Goal: Task Accomplishment & Management: Manage account settings

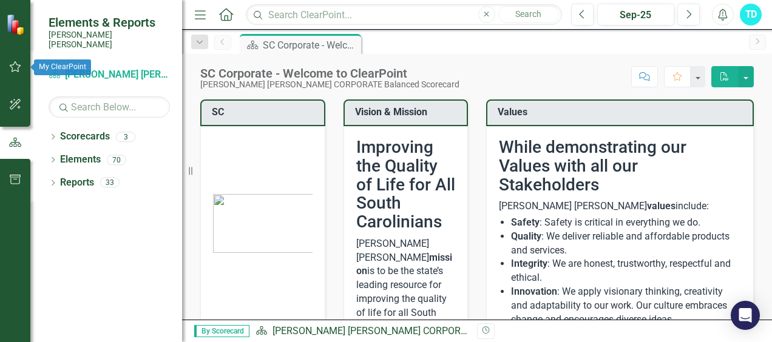
click at [15, 75] on button "button" at bounding box center [15, 67] width 27 height 25
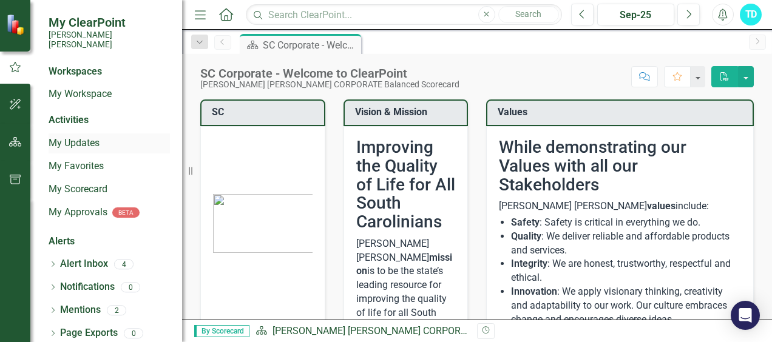
click at [86, 137] on link "My Updates" at bounding box center [109, 144] width 121 height 14
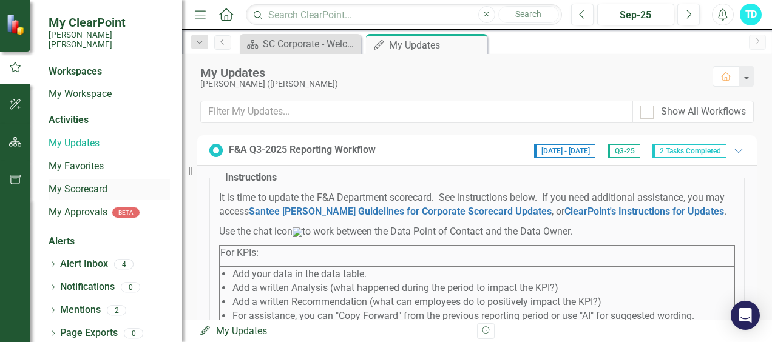
click at [83, 183] on link "My Scorecard" at bounding box center [109, 190] width 121 height 14
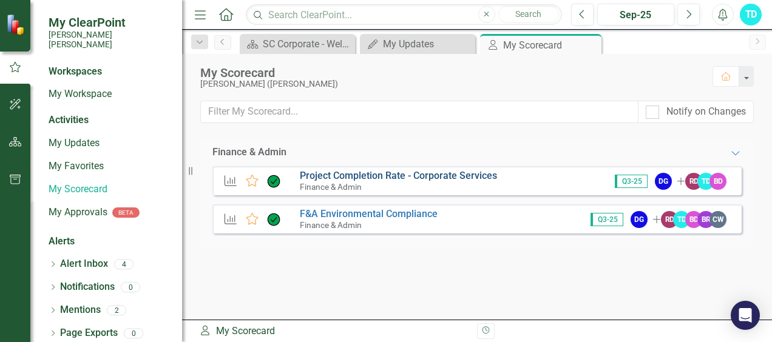
click at [353, 171] on link "Project Completion Rate - Corporate Services" at bounding box center [398, 176] width 197 height 12
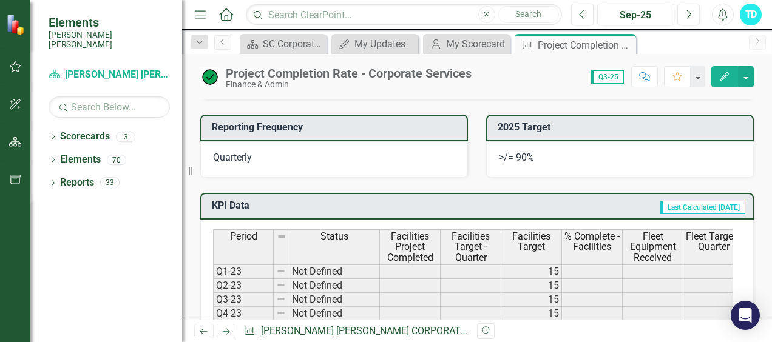
scroll to position [193, 0]
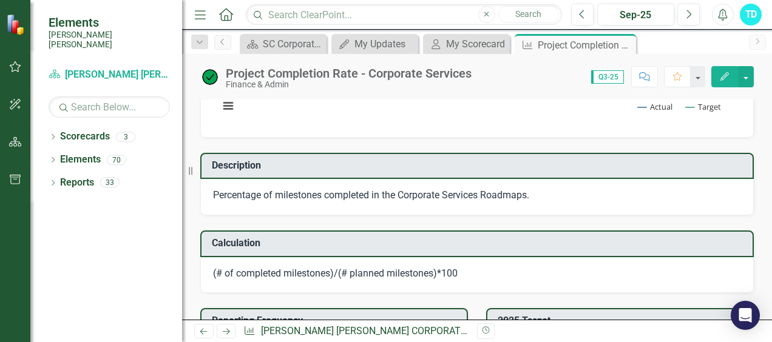
click at [768, 96] on div "Project Completion Rate - Corporate Services Finance & Admin Score: N/A Q3-25 C…" at bounding box center [477, 187] width 590 height 266
click at [762, 66] on div "Project Completion Rate - Corporate Services Finance & Admin Score: N/A Q3-25 C…" at bounding box center [477, 72] width 590 height 36
click at [766, 79] on div "Project Completion Rate - Corporate Services Finance & Admin Score: N/A Q3-25 C…" at bounding box center [477, 72] width 590 height 36
click at [769, 81] on div "Project Completion Rate - Corporate Services Finance & Admin Score: N/A Q3-25 C…" at bounding box center [477, 72] width 590 height 36
click at [740, 86] on button "button" at bounding box center [746, 76] width 16 height 21
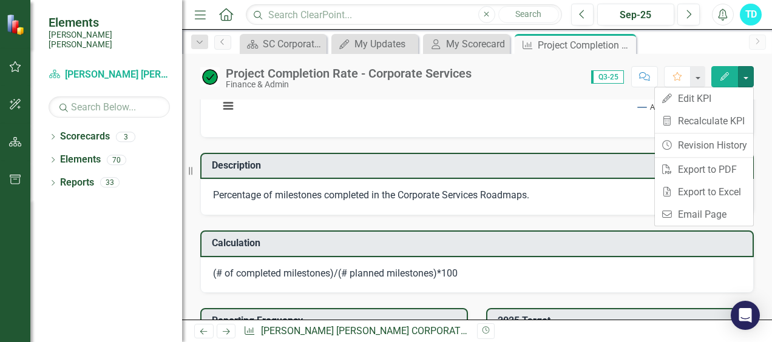
click at [771, 84] on div "Project Completion Rate - Corporate Services Finance & Admin Score: N/A Q3-25 C…" at bounding box center [477, 72] width 590 height 36
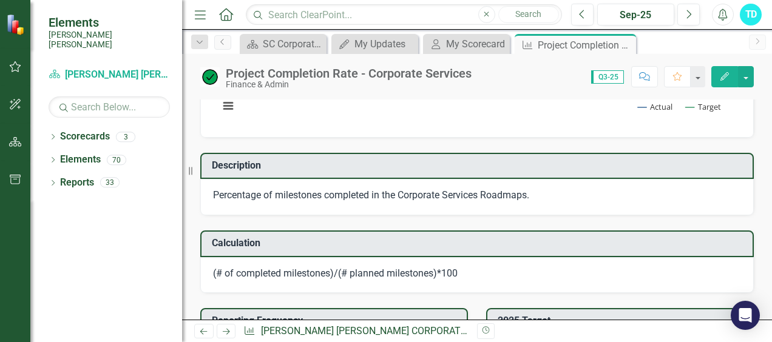
click at [768, 80] on div "Project Completion Rate - Corporate Services Finance & Admin Score: N/A Q3-25 C…" at bounding box center [477, 72] width 590 height 36
click at [463, 46] on div "My Scorecard" at bounding box center [469, 43] width 46 height 15
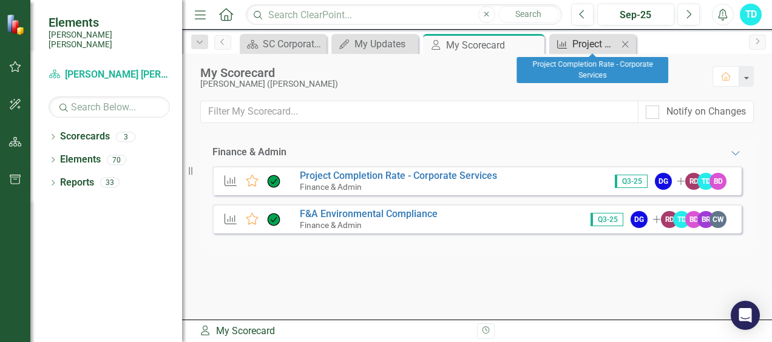
click at [583, 41] on div "Project Completion Rate - Corporate Services" at bounding box center [595, 43] width 46 height 15
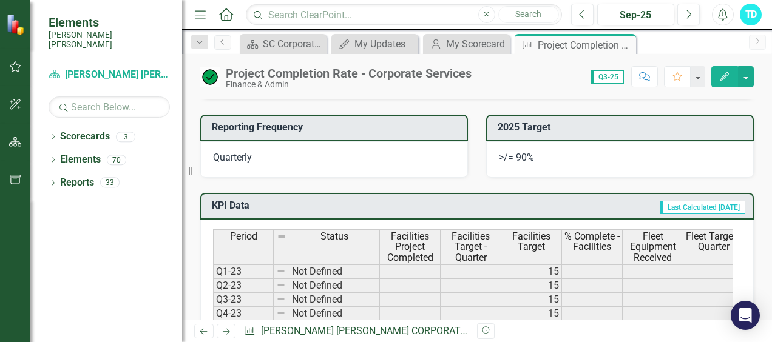
scroll to position [193, 0]
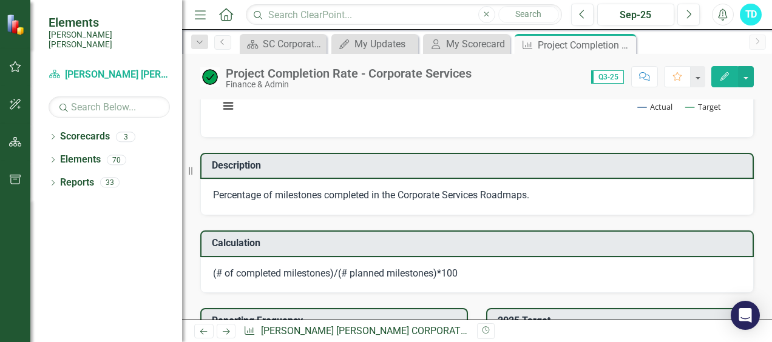
click at [769, 92] on div "Project Completion Rate - Corporate Services Finance & Admin Score: N/A Q3-25 C…" at bounding box center [477, 187] width 590 height 266
click at [254, 131] on div "Chart Line chart with 2 lines. F&A Project Completion Rate (Chart Type: Line) P…" at bounding box center [476, 35] width 553 height 205
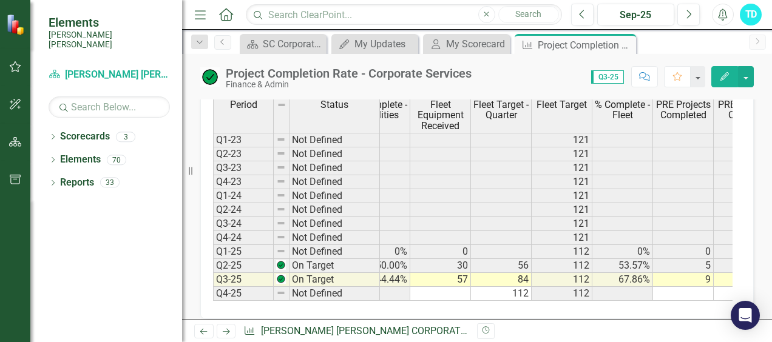
scroll to position [0, 0]
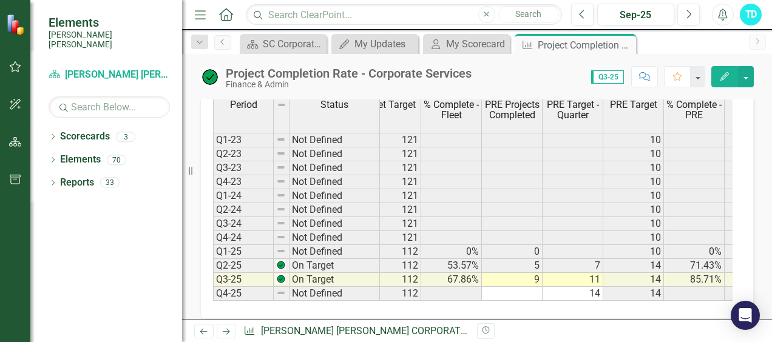
click at [624, 297] on div "Period Status Facilities Project Completed Facilities Target - Quarter Faciliti…" at bounding box center [337, 199] width 1016 height 203
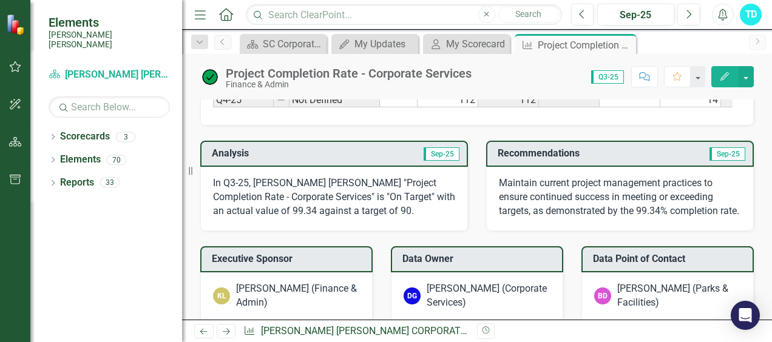
click at [453, 189] on div "In Q3-25, [PERSON_NAME] [PERSON_NAME] "Project Completion Rate - Corporate Serv…" at bounding box center [334, 199] width 268 height 64
click at [296, 154] on h3 "Analysis" at bounding box center [274, 153] width 124 height 11
drag, startPoint x: 296, startPoint y: 154, endPoint x: 295, endPoint y: 181, distance: 26.7
click at [295, 176] on div "Analysis Sep-25 In Q3-25, [PERSON_NAME] [PERSON_NAME] "Project Completion Rate …" at bounding box center [334, 186] width 268 height 90
click at [295, 183] on div "In Q3-25, [PERSON_NAME] [PERSON_NAME] "Project Completion Rate - Corporate Serv…" at bounding box center [334, 199] width 268 height 64
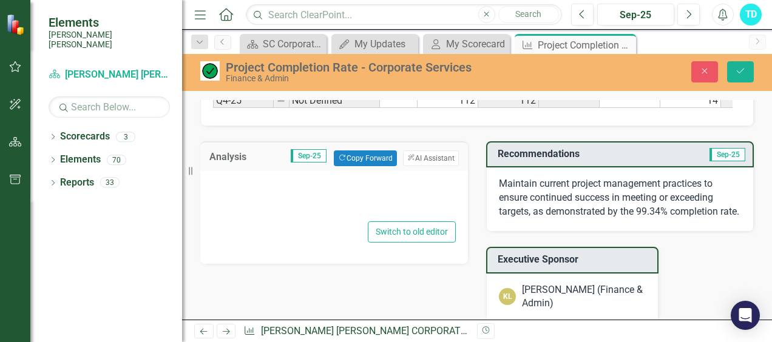
type textarea "<p>In Q3-25, [PERSON_NAME] [PERSON_NAME] "Project Completion Rate - Corporate S…"
click at [295, 183] on div "<p>In Q3-25, [PERSON_NAME] [PERSON_NAME] "Project Completion Rate - Corporate S…" at bounding box center [334, 217] width 268 height 93
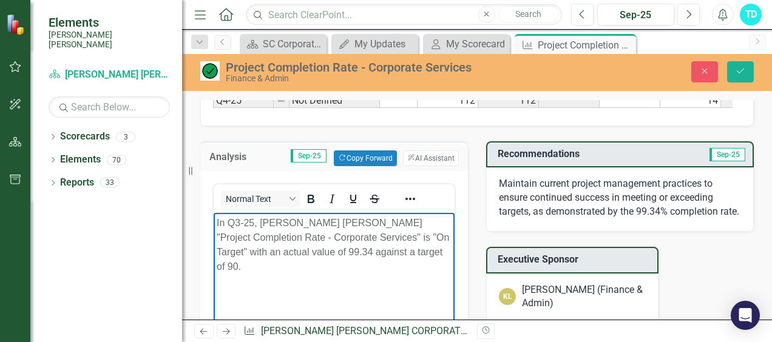
click at [399, 254] on p "In Q3-25, [PERSON_NAME] [PERSON_NAME] "Project Completion Rate - Corporate Serv…" at bounding box center [334, 244] width 235 height 58
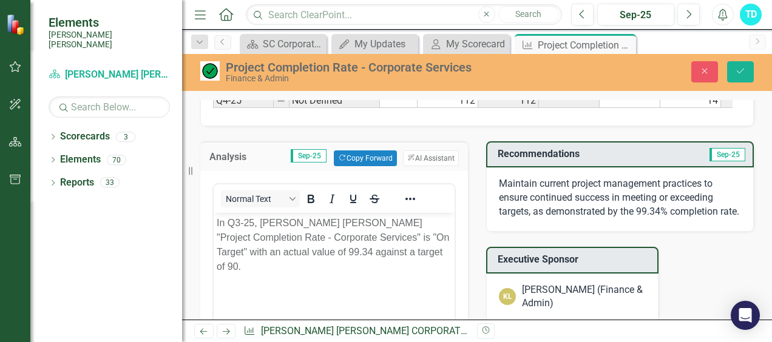
click at [461, 155] on div "Analysis Sep-25 Copy Forward Copy Forward ClearPoint AI AI Assistant" at bounding box center [334, 156] width 268 height 30
click at [465, 184] on div "Analysis Sep-25 Copy Forward Copy Forward ClearPoint AI AI Assistant <p>In Q3-2…" at bounding box center [334, 298] width 286 height 345
click at [461, 138] on div "Analysis Sep-25 Copy Forward Copy Forward ClearPoint AI AI Assistant <p>In Q3-2…" at bounding box center [334, 298] width 286 height 345
click at [518, 200] on p "Maintain current project management practices to ensure continued success in me…" at bounding box center [620, 198] width 242 height 42
